Goal: Information Seeking & Learning: Learn about a topic

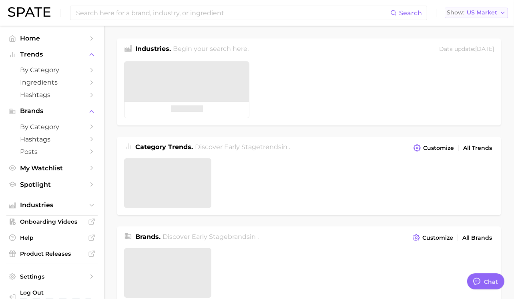
type textarea "x"
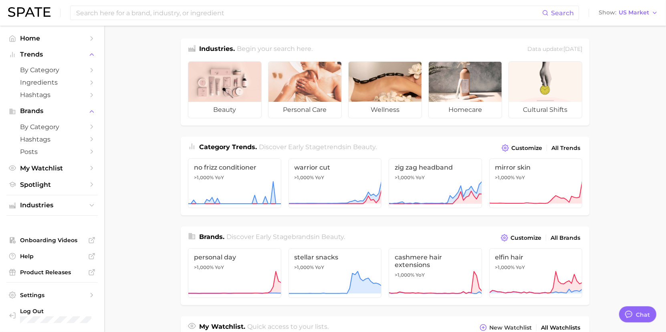
click at [133, 153] on main "Industries. Begin your search here. Data update: [DATE] beauty personal care we…" at bounding box center [384, 332] width 561 height 613
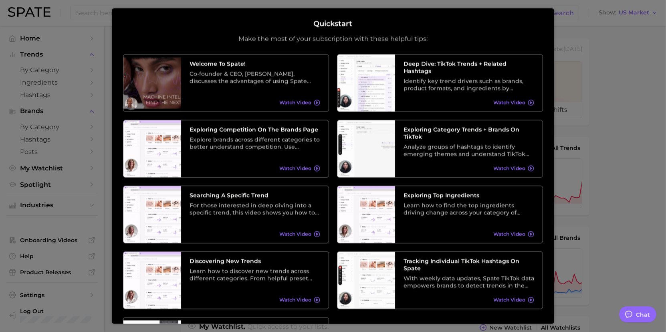
click at [520, 204] on div at bounding box center [333, 319] width 666 height 638
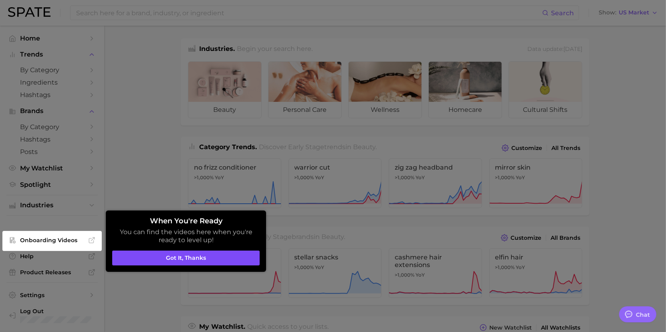
click at [199, 258] on button "Got it, thanks" at bounding box center [185, 257] width 147 height 15
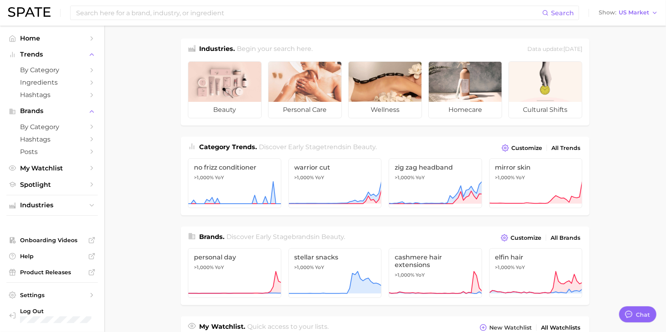
click at [153, 235] on main "Industries. Begin your search here. Data update: [DATE] beauty personal care we…" at bounding box center [384, 332] width 561 height 613
click at [114, 19] on input at bounding box center [308, 13] width 467 height 14
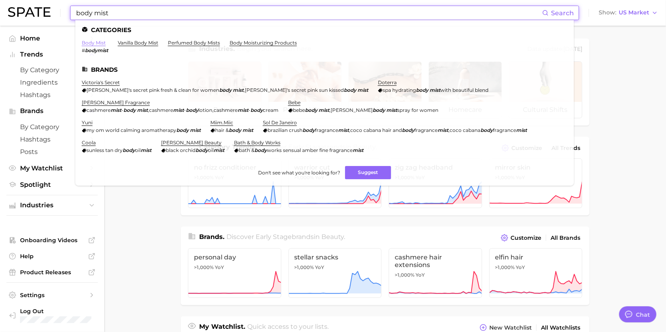
type input "body mist"
click at [98, 44] on link "body mist" at bounding box center [94, 43] width 24 height 6
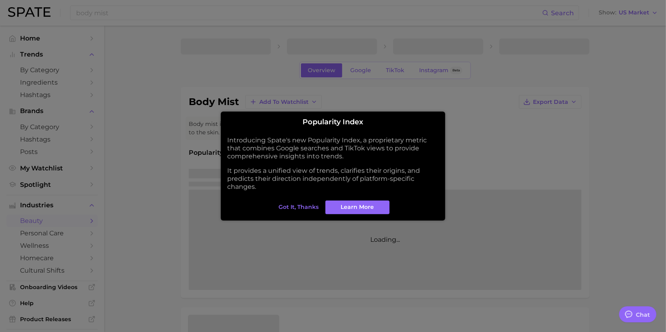
type textarea "x"
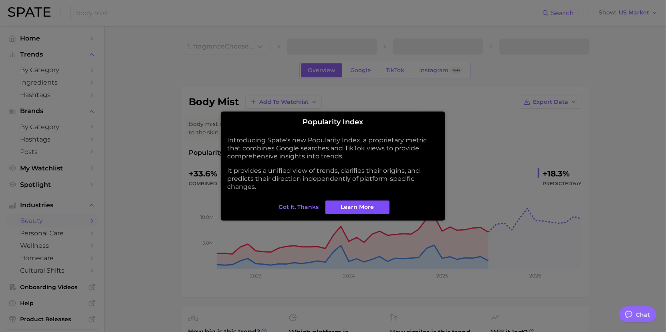
click at [348, 205] on span "Learn More" at bounding box center [357, 206] width 33 height 7
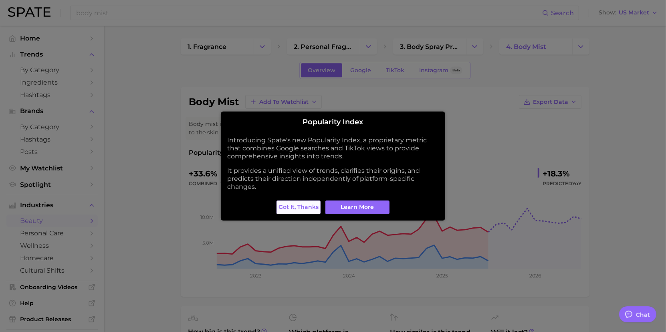
click at [298, 206] on span "Got it, thanks" at bounding box center [298, 206] width 40 height 7
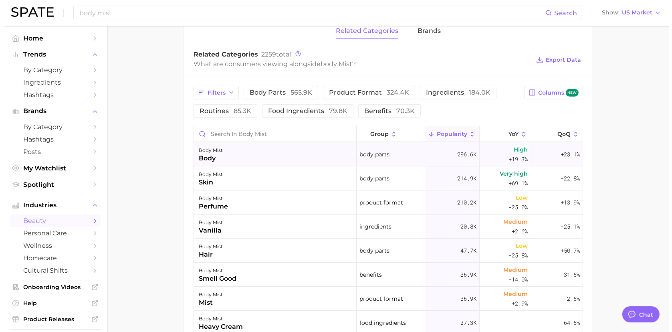
scroll to position [360, 0]
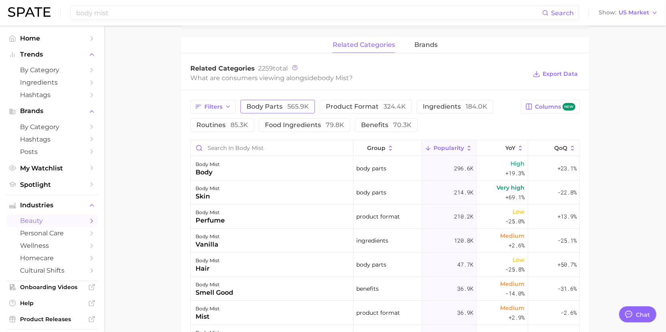
click at [270, 107] on span "body parts 565.9k" at bounding box center [277, 106] width 62 height 6
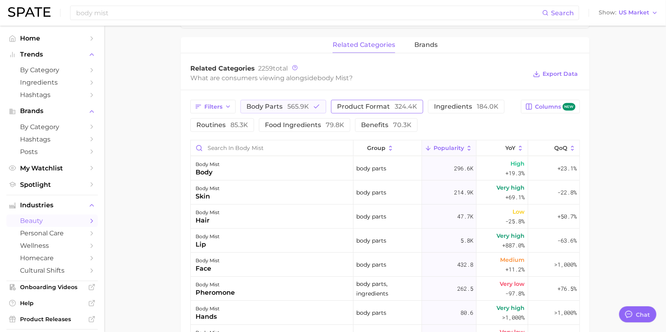
click at [387, 102] on button "product format 324.4k" at bounding box center [377, 107] width 92 height 14
click at [239, 171] on div "body mist body" at bounding box center [272, 168] width 163 height 24
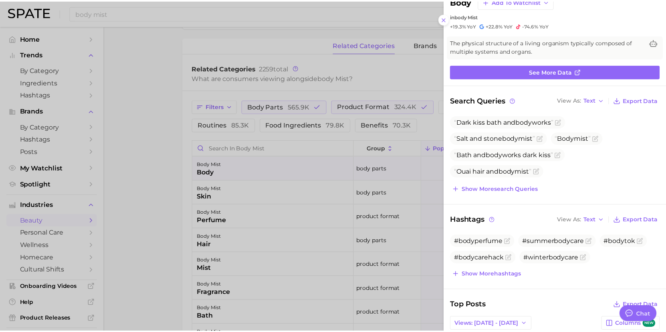
scroll to position [40, 0]
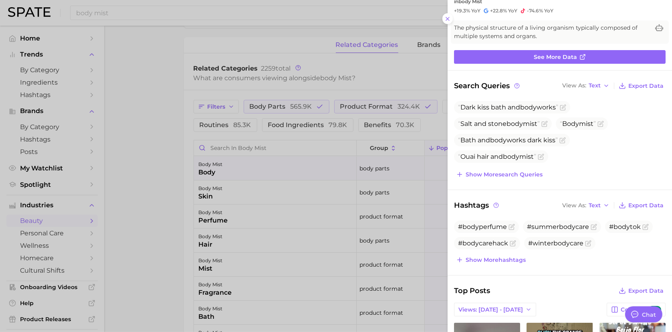
click at [162, 133] on div at bounding box center [336, 166] width 672 height 332
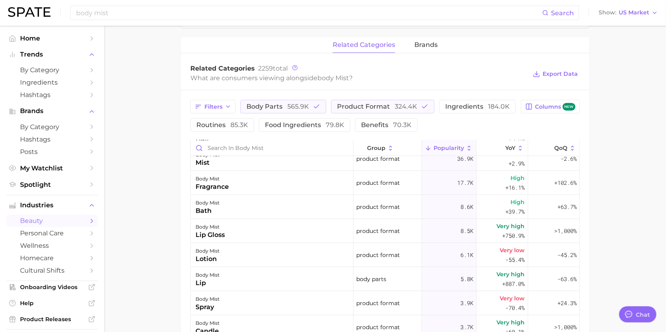
scroll to position [120, 0]
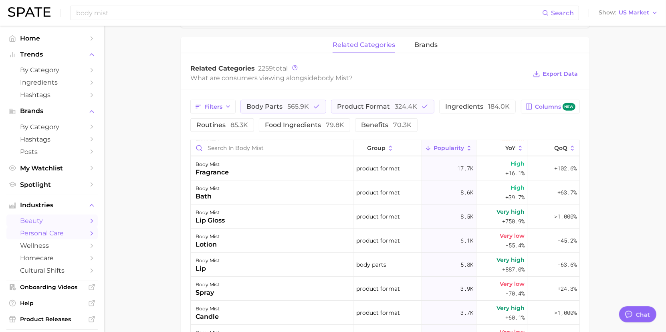
click at [26, 237] on span "personal care" at bounding box center [52, 233] width 64 height 8
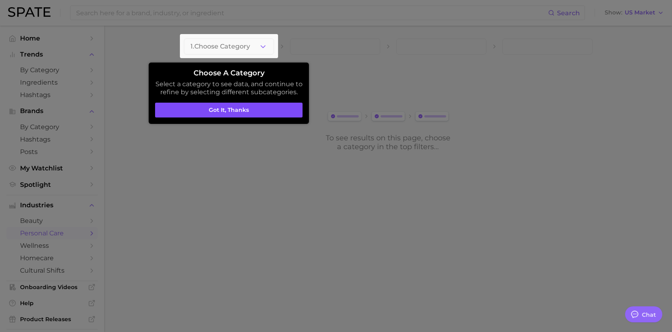
click at [243, 108] on button "Got it, thanks" at bounding box center [228, 110] width 147 height 15
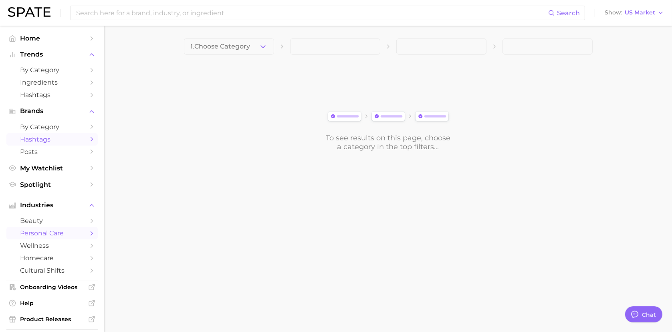
click at [35, 138] on span "Hashtags" at bounding box center [52, 139] width 64 height 8
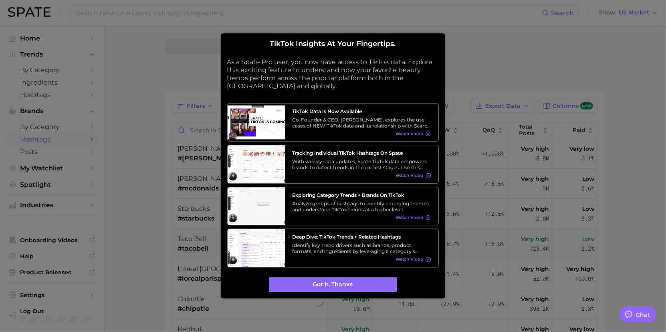
click at [213, 245] on div at bounding box center [333, 166] width 666 height 332
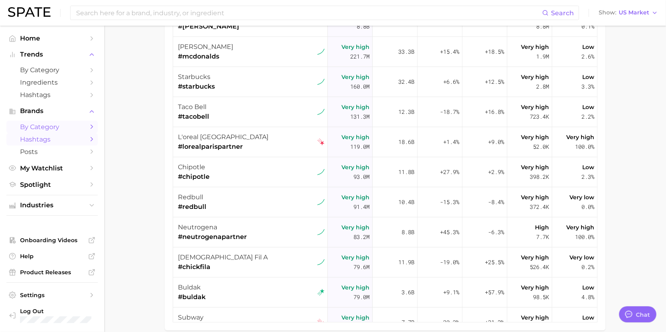
scroll to position [120, 0]
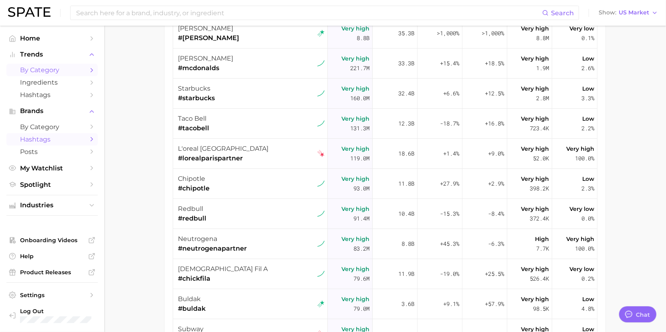
click at [86, 73] on link "by Category" at bounding box center [51, 70] width 91 height 12
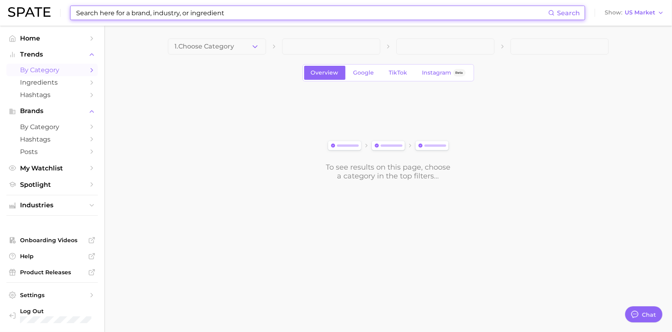
click at [151, 13] on input at bounding box center [311, 13] width 473 height 14
click at [143, 16] on input at bounding box center [311, 13] width 473 height 14
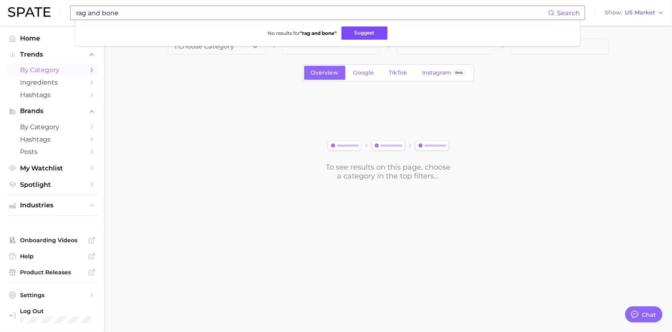
click at [347, 34] on button "Suggest" at bounding box center [364, 32] width 46 height 13
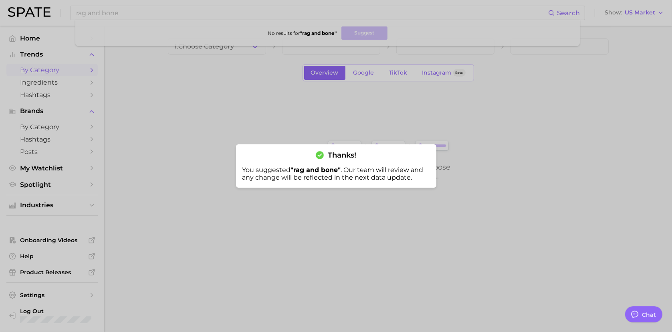
click at [157, 105] on div at bounding box center [336, 166] width 672 height 332
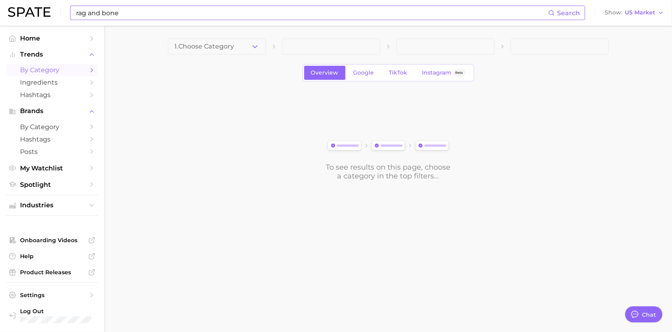
click at [151, 16] on input "rag and bone" at bounding box center [311, 13] width 473 height 14
drag, startPoint x: 151, startPoint y: 16, endPoint x: 90, endPoint y: 13, distance: 61.3
click at [90, 13] on input "rag and bone" at bounding box center [311, 13] width 473 height 14
type input "rag & bone"
click at [355, 37] on button "Suggest" at bounding box center [361, 32] width 46 height 13
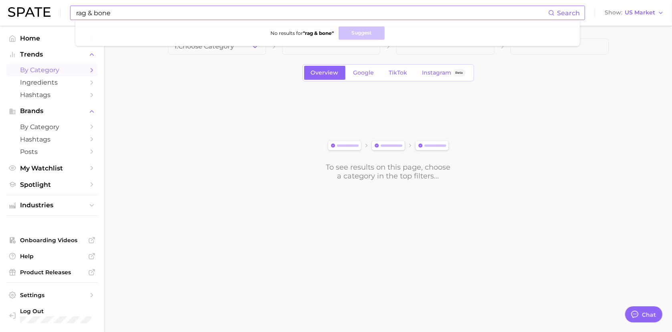
click at [111, 10] on input "rag & bone" at bounding box center [311, 13] width 473 height 14
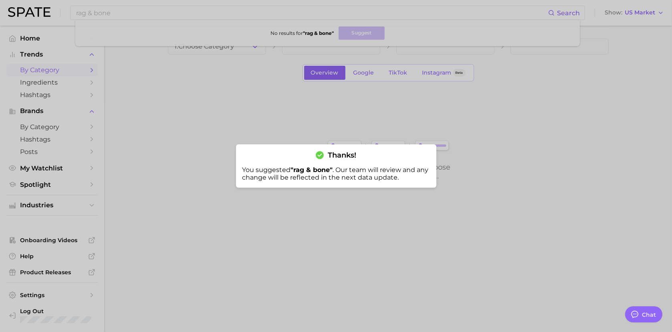
click at [157, 133] on div at bounding box center [336, 166] width 672 height 332
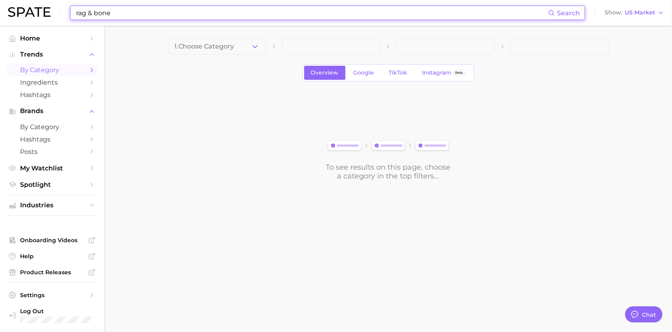
click at [124, 11] on input "rag & bone" at bounding box center [311, 13] width 473 height 14
click at [223, 13] on input at bounding box center [311, 13] width 473 height 14
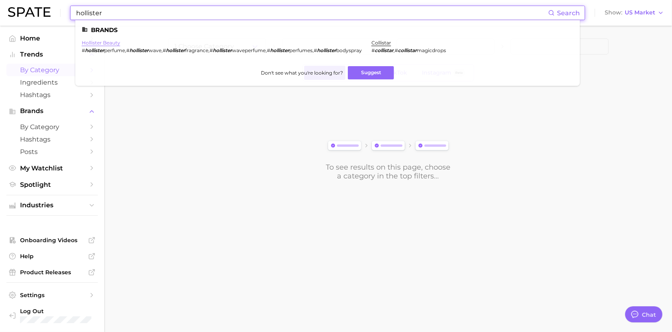
type input "hollister"
click at [106, 41] on link "hollister beauty" at bounding box center [101, 43] width 38 height 6
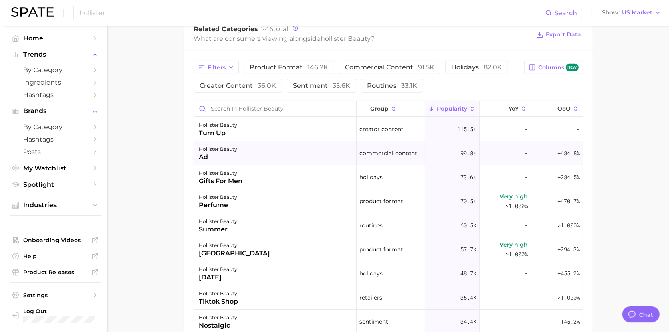
scroll to position [360, 0]
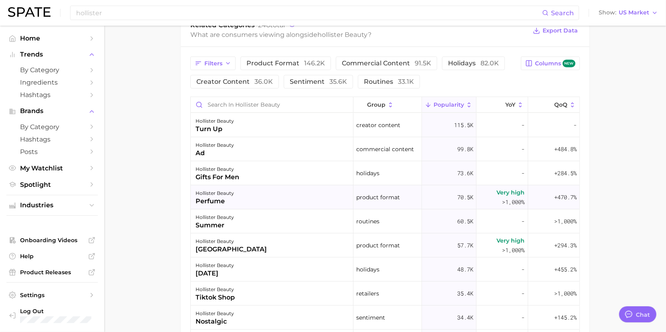
click at [221, 191] on div "hollister beauty" at bounding box center [214, 193] width 38 height 10
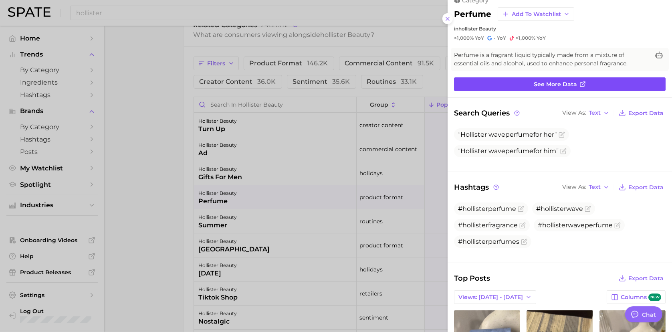
scroll to position [0, 0]
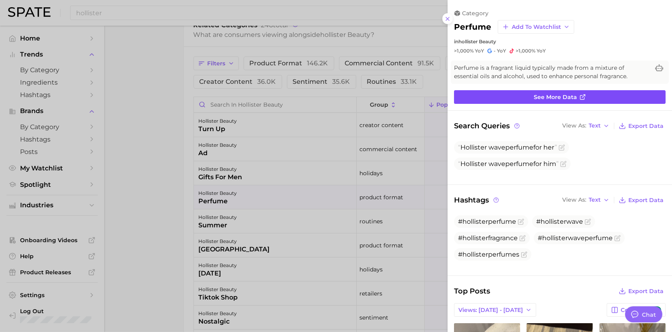
click at [520, 102] on link "See more data" at bounding box center [559, 97] width 211 height 14
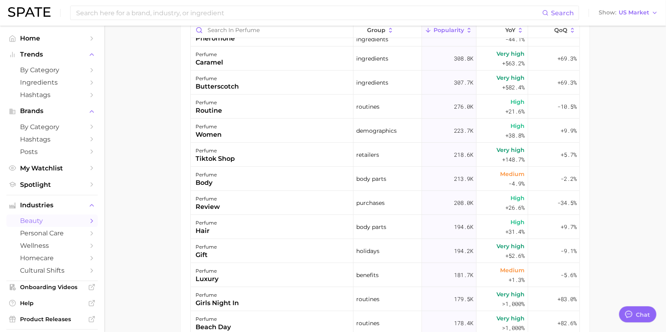
scroll to position [481, 0]
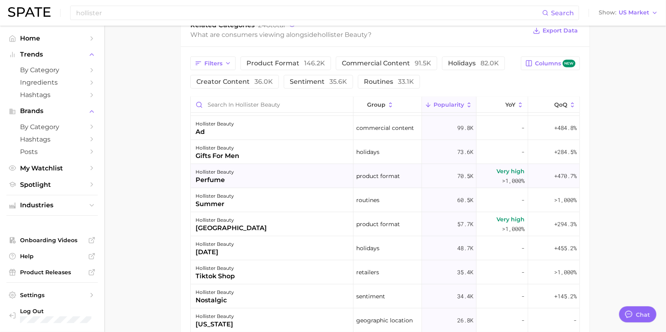
scroll to position [40, 0]
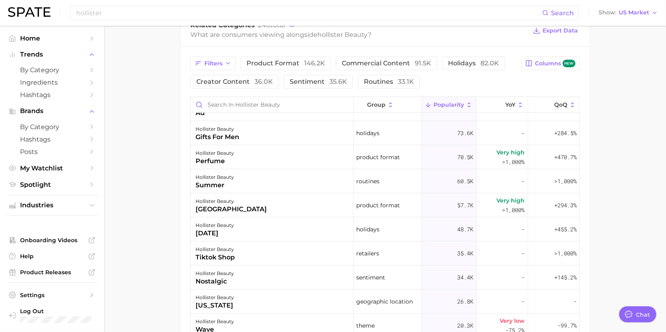
click at [190, 227] on div "Filters product format 146.2k commercial content 91.5k holidays 82.0k creator c…" at bounding box center [385, 242] width 408 height 391
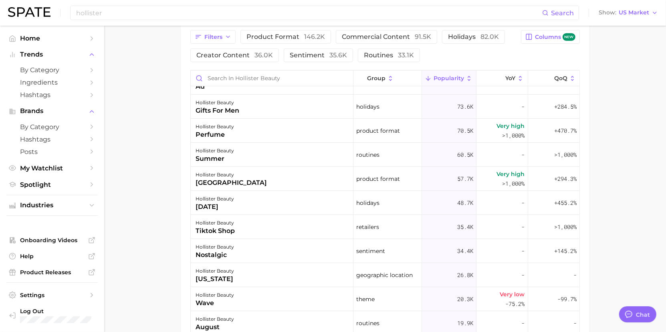
scroll to position [386, 0]
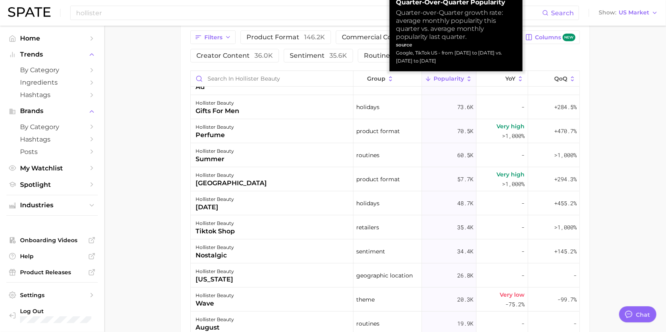
drag, startPoint x: 553, startPoint y: 76, endPoint x: 650, endPoint y: 51, distance: 100.1
click at [520, 51] on main "Overview Google TikTok Instagram Beta brand hollister beauty Add to Watchlist E…" at bounding box center [384, 45] width 561 height 813
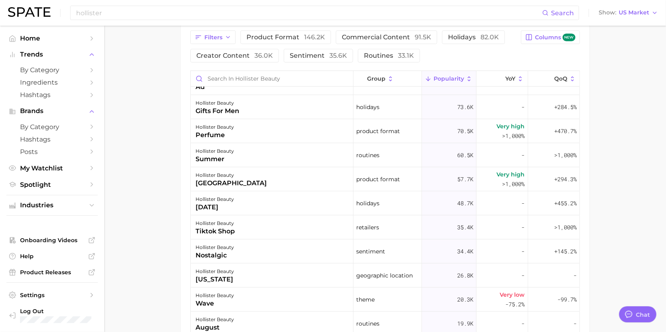
click at [520, 90] on main "Overview Google TikTok Instagram Beta brand hollister beauty Add to Watchlist E…" at bounding box center [384, 45] width 561 height 813
click at [175, 183] on main "Overview Google TikTok Instagram Beta brand hollister beauty Add to Watchlist E…" at bounding box center [384, 45] width 561 height 813
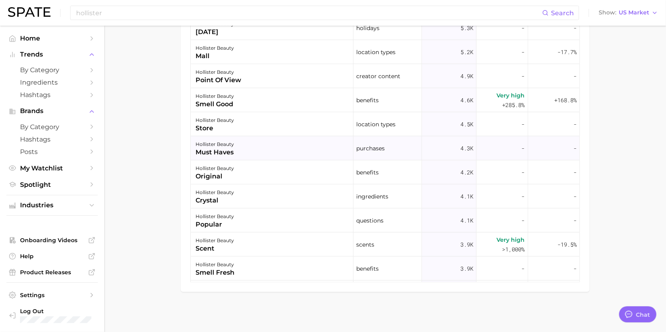
scroll to position [561, 0]
